Goal: Transaction & Acquisition: Purchase product/service

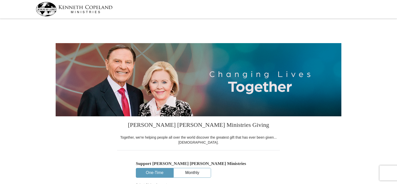
select select "AR"
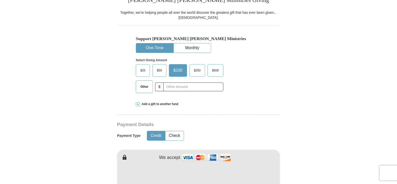
scroll to position [125, 0]
click at [144, 67] on span "$25" at bounding box center [143, 70] width 10 height 8
click at [0, 0] on input "$25" at bounding box center [0, 0] width 0 height 0
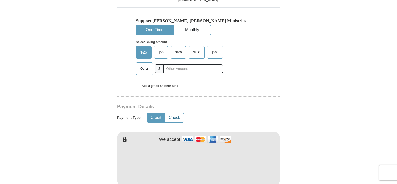
scroll to position [150, 0]
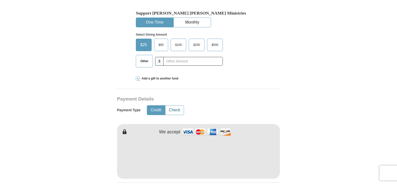
click at [176, 112] on button "Check" at bounding box center [174, 109] width 18 height 9
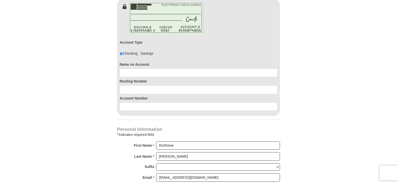
scroll to position [276, 0]
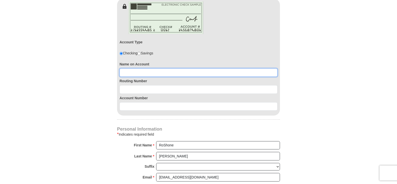
click at [142, 73] on input at bounding box center [198, 72] width 158 height 9
type input "[PERSON_NAME]"
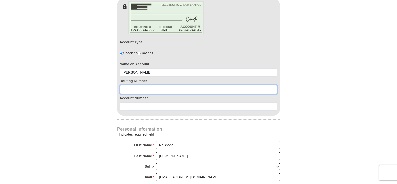
click at [132, 91] on input at bounding box center [198, 89] width 158 height 9
type input "082000109"
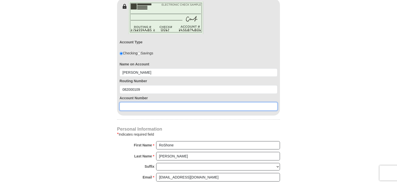
click at [136, 107] on input at bounding box center [198, 106] width 158 height 9
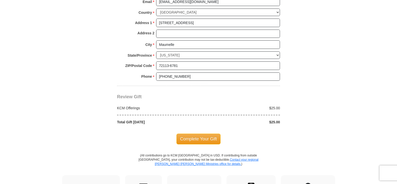
scroll to position [476, 0]
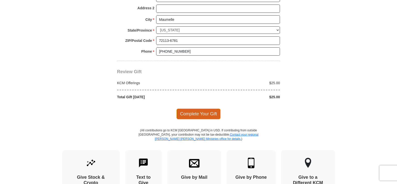
type input "0201206796"
click at [196, 114] on span "Complete Your Gift" at bounding box center [198, 113] width 44 height 11
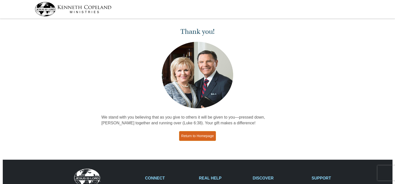
click at [201, 138] on link "Return to Homepage" at bounding box center [197, 136] width 37 height 10
